Goal: Information Seeking & Learning: Learn about a topic

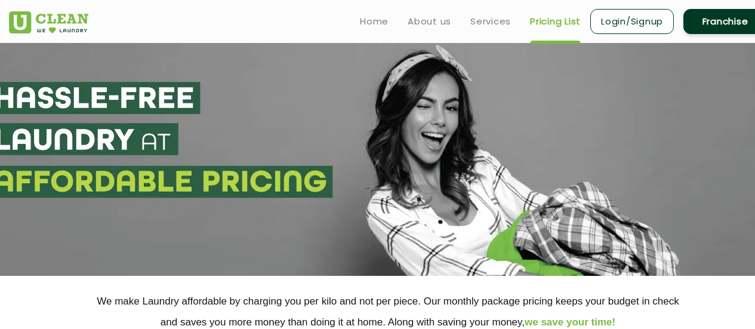
select select "1"
select select "11"
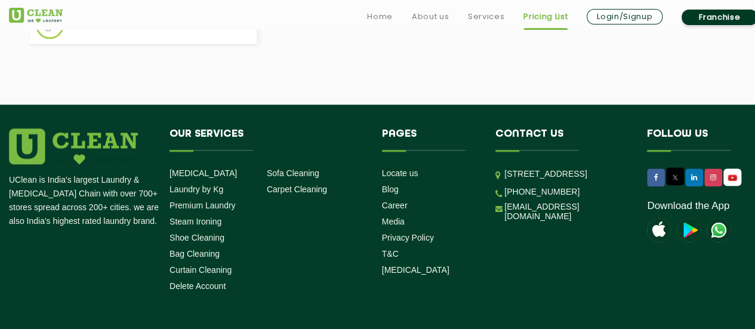
scroll to position [716, 0]
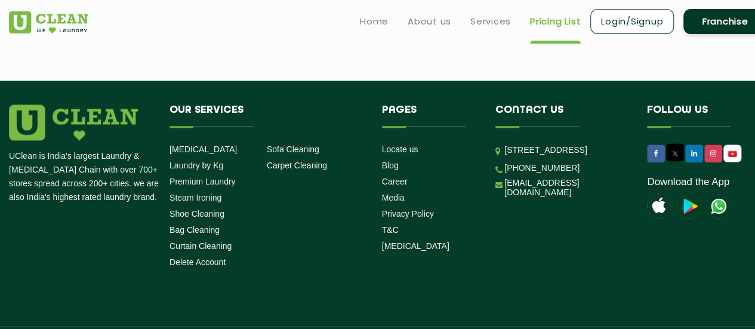
click at [617, 157] on p "[STREET_ADDRESS]" at bounding box center [566, 150] width 125 height 14
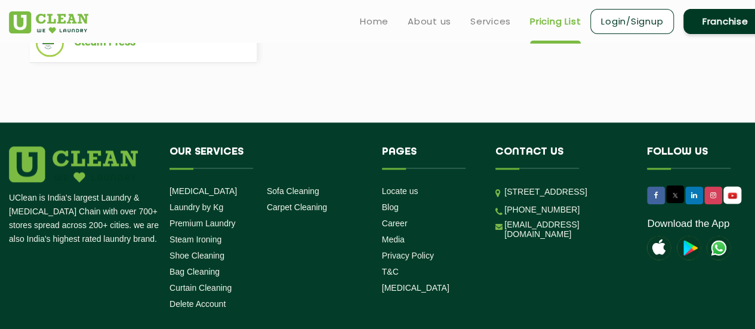
scroll to position [657, 0]
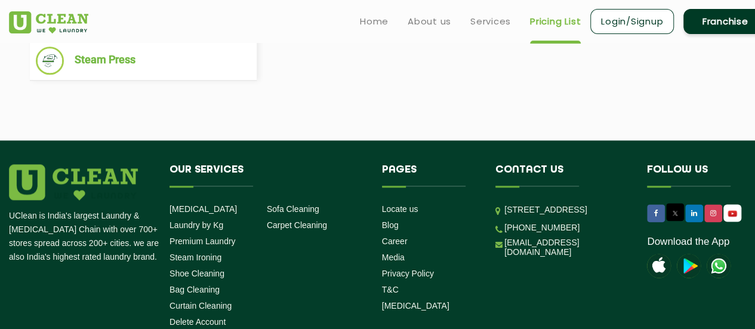
drag, startPoint x: 381, startPoint y: 25, endPoint x: 379, endPoint y: 33, distance: 8.1
click at [381, 26] on link "Home" at bounding box center [374, 21] width 29 height 14
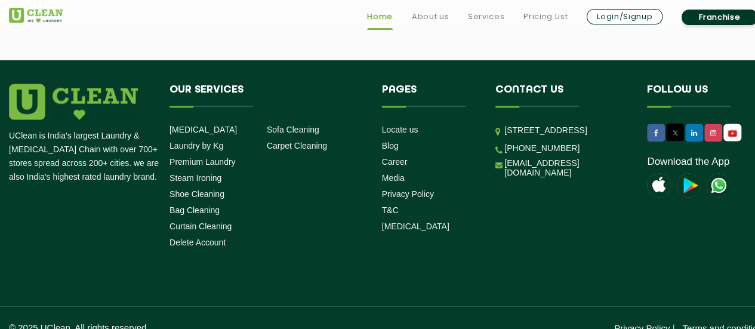
scroll to position [3436, 0]
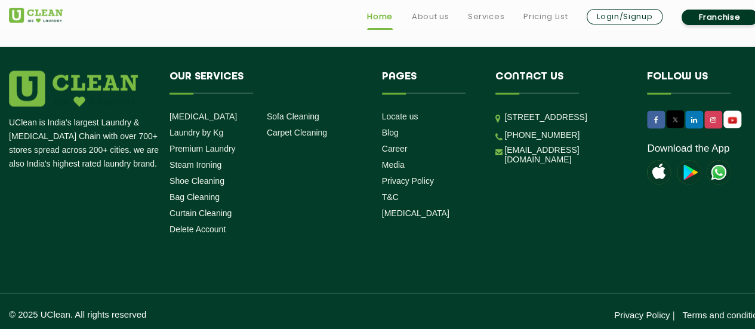
click at [503, 221] on div "UClean is India's largest Laundry & [MEDICAL_DATA] Chain with over 700+ stores …" at bounding box center [388, 155] width 776 height 168
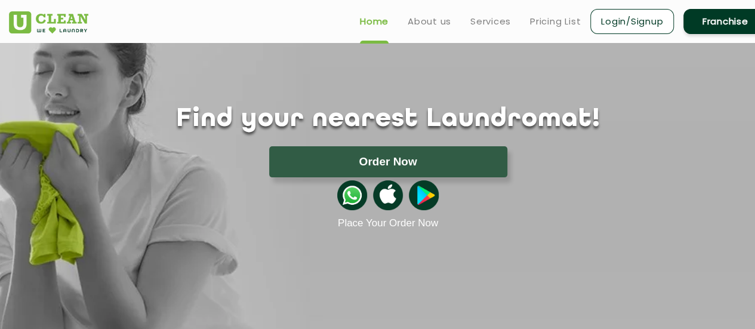
scroll to position [0, 0]
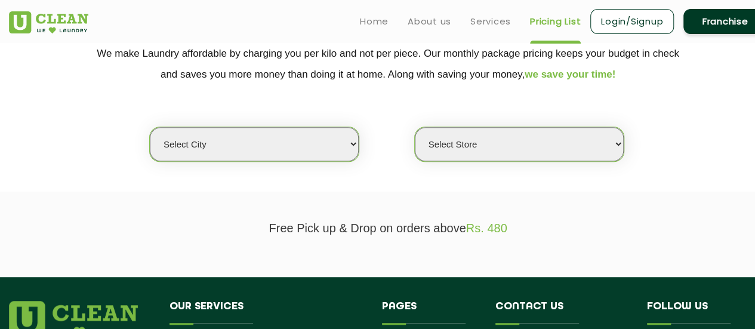
scroll to position [242, 0]
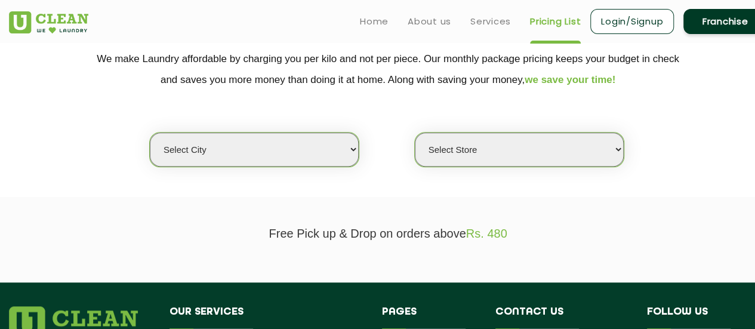
click at [343, 150] on select "Select city [GEOGRAPHIC_DATA] [GEOGRAPHIC_DATA] [GEOGRAPHIC_DATA] [GEOGRAPHIC_D…" at bounding box center [254, 150] width 209 height 34
select select "1"
click at [150, 133] on select "Select city [GEOGRAPHIC_DATA] [GEOGRAPHIC_DATA] [GEOGRAPHIC_DATA] [GEOGRAPHIC_D…" at bounding box center [254, 150] width 209 height 34
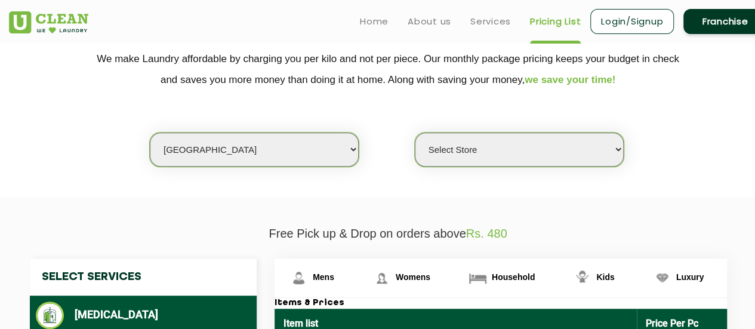
click at [503, 137] on select "Select Store [GEOGRAPHIC_DATA] [GEOGRAPHIC_DATA] 2 [GEOGRAPHIC_DATA] [PERSON_NA…" at bounding box center [519, 150] width 209 height 34
select select "11"
click at [415, 133] on select "Select Store [GEOGRAPHIC_DATA] [GEOGRAPHIC_DATA] 2 [GEOGRAPHIC_DATA] [PERSON_NA…" at bounding box center [519, 150] width 209 height 34
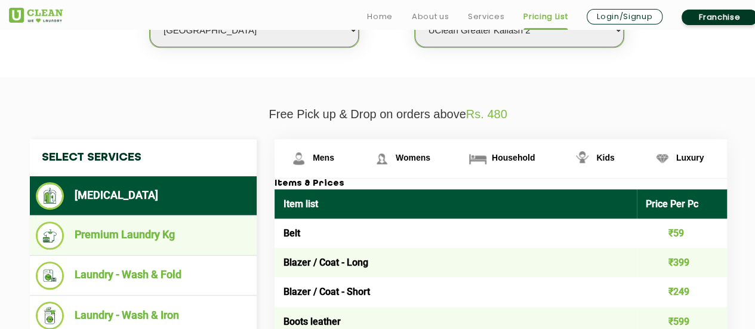
scroll to position [481, 0]
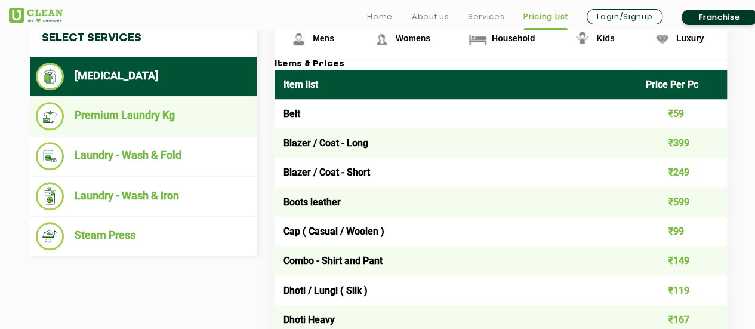
click at [177, 110] on li "Premium Laundry Kg" at bounding box center [143, 116] width 215 height 28
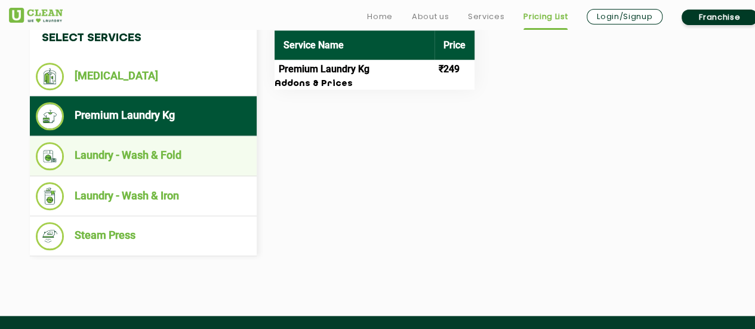
click at [162, 157] on li "Laundry - Wash & Fold" at bounding box center [143, 156] width 215 height 28
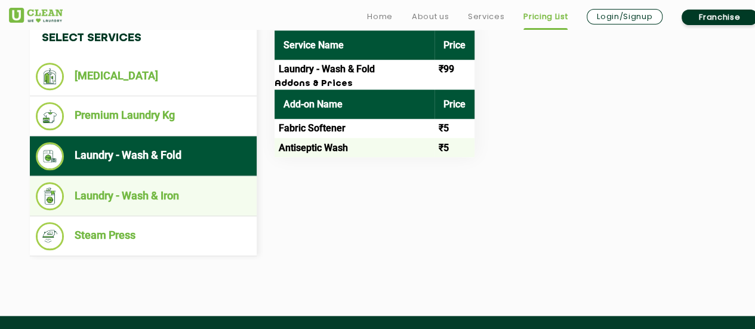
drag, startPoint x: 186, startPoint y: 192, endPoint x: 190, endPoint y: 186, distance: 7.0
click at [189, 189] on li "Laundry - Wash & Iron" at bounding box center [143, 196] width 215 height 28
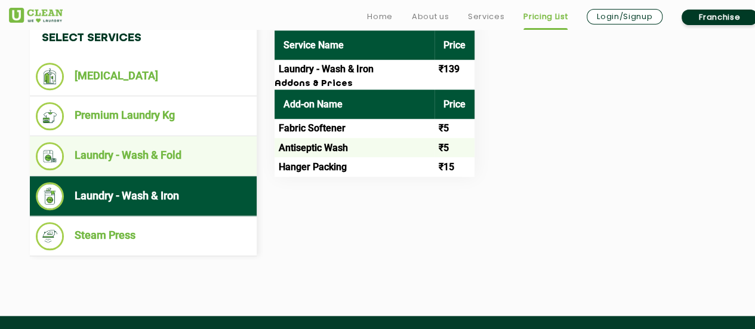
click at [187, 162] on li "Laundry - Wash & Fold" at bounding box center [143, 156] width 215 height 28
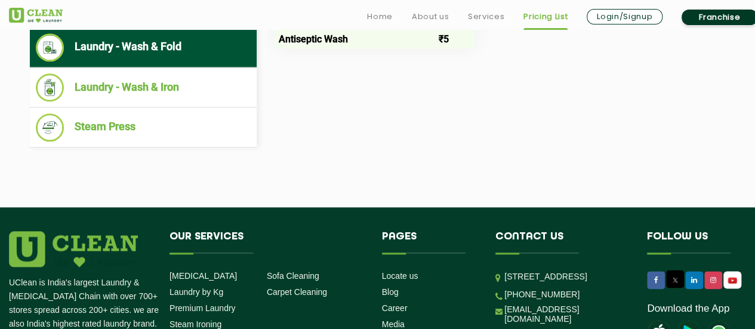
scroll to position [601, 0]
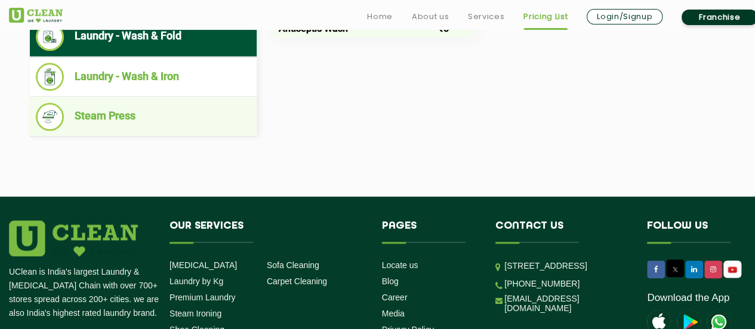
click at [201, 122] on li "Steam Press" at bounding box center [143, 117] width 215 height 28
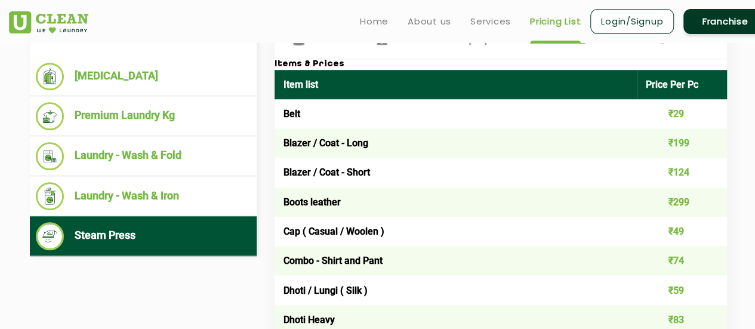
scroll to position [421, 0]
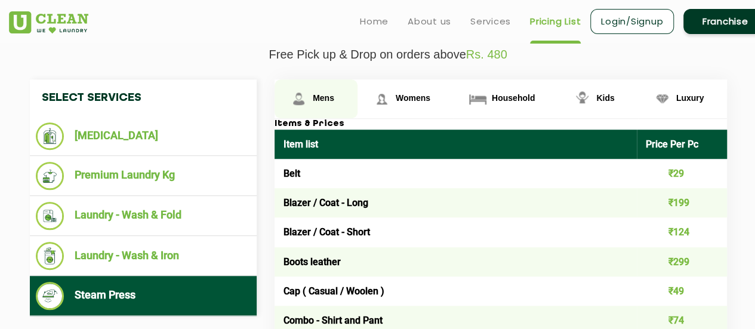
click at [324, 85] on link "Mens" at bounding box center [316, 98] width 83 height 39
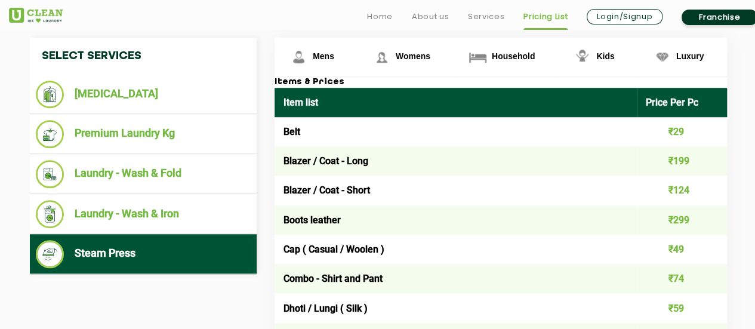
scroll to position [481, 0]
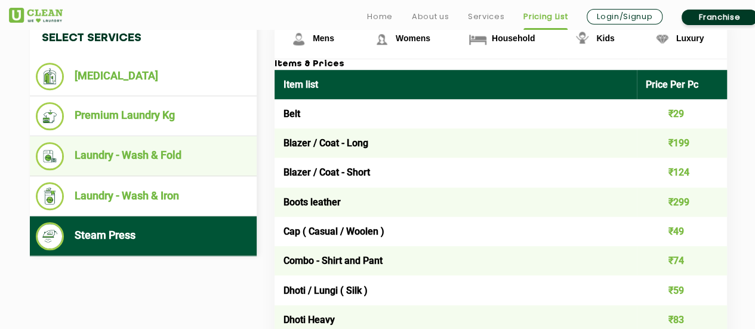
click at [111, 153] on li "Laundry - Wash & Fold" at bounding box center [143, 156] width 215 height 28
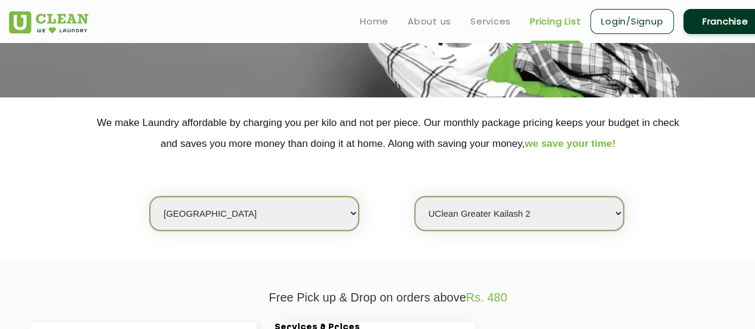
scroll to position [123, 0]
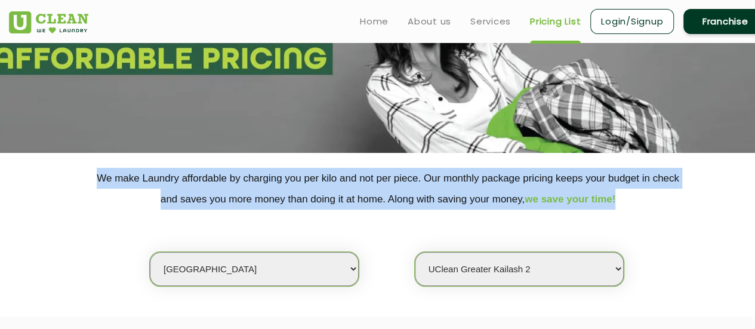
drag, startPoint x: 618, startPoint y: 198, endPoint x: 336, endPoint y: 207, distance: 282.5
click at [83, 177] on p "We make Laundry affordable by charging you per kilo and not per piece. Our mont…" at bounding box center [388, 189] width 758 height 42
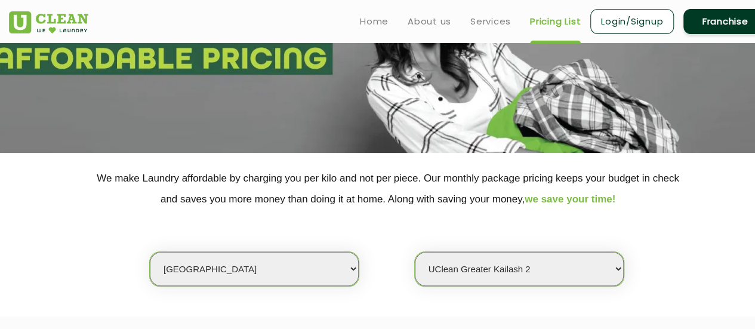
click at [506, 214] on div "Select city [GEOGRAPHIC_DATA] [GEOGRAPHIC_DATA] [GEOGRAPHIC_DATA] [GEOGRAPHIC_D…" at bounding box center [388, 248] width 776 height 77
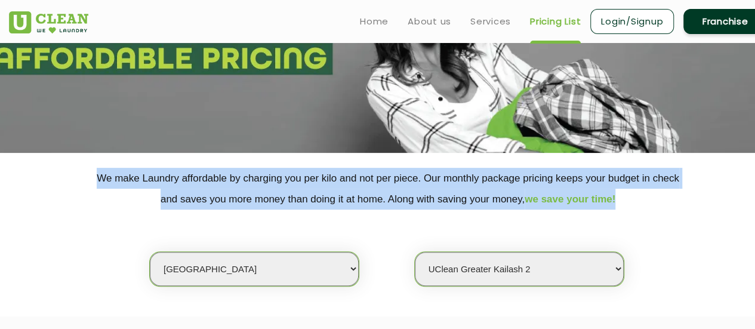
drag, startPoint x: 620, startPoint y: 195, endPoint x: 17, endPoint y: 176, distance: 602.7
click at [17, 176] on p "We make Laundry affordable by charging you per kilo and not per piece. Our mont…" at bounding box center [388, 189] width 758 height 42
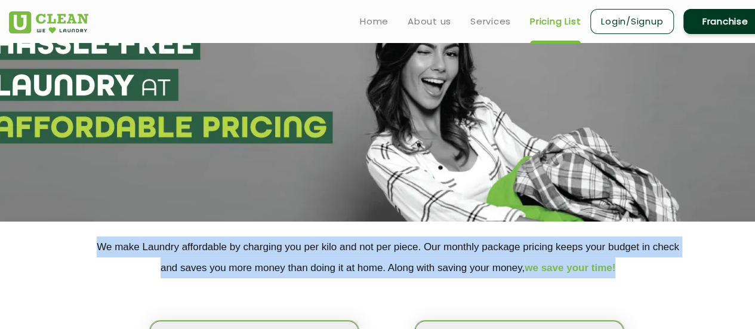
scroll to position [0, 0]
